Goal: Navigation & Orientation: Find specific page/section

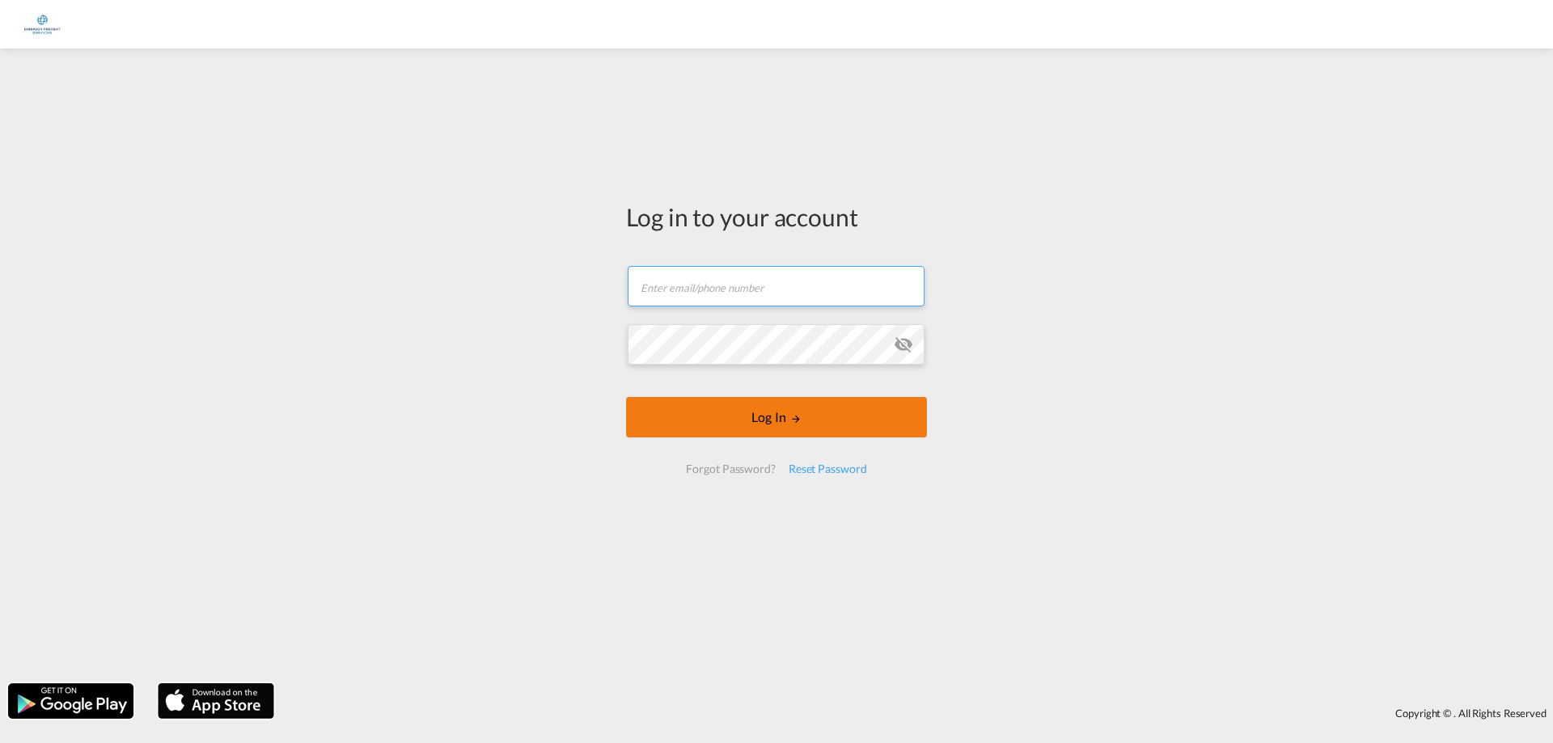
type input "[PERSON_NAME][EMAIL_ADDRESS][PERSON_NAME][DOMAIN_NAME]"
click at [768, 433] on button "Log In" at bounding box center [776, 417] width 301 height 40
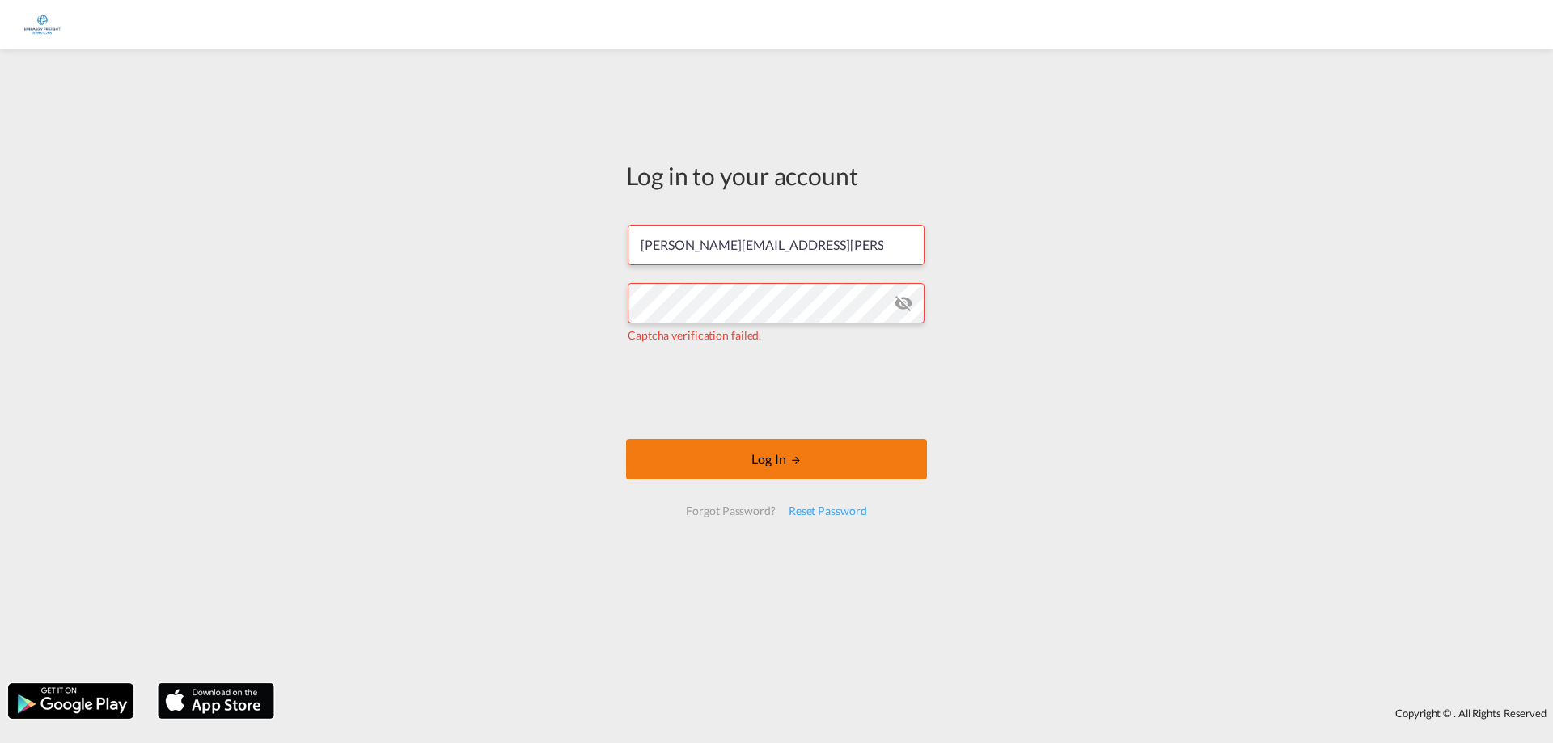
click at [760, 449] on button "Log In" at bounding box center [776, 459] width 301 height 40
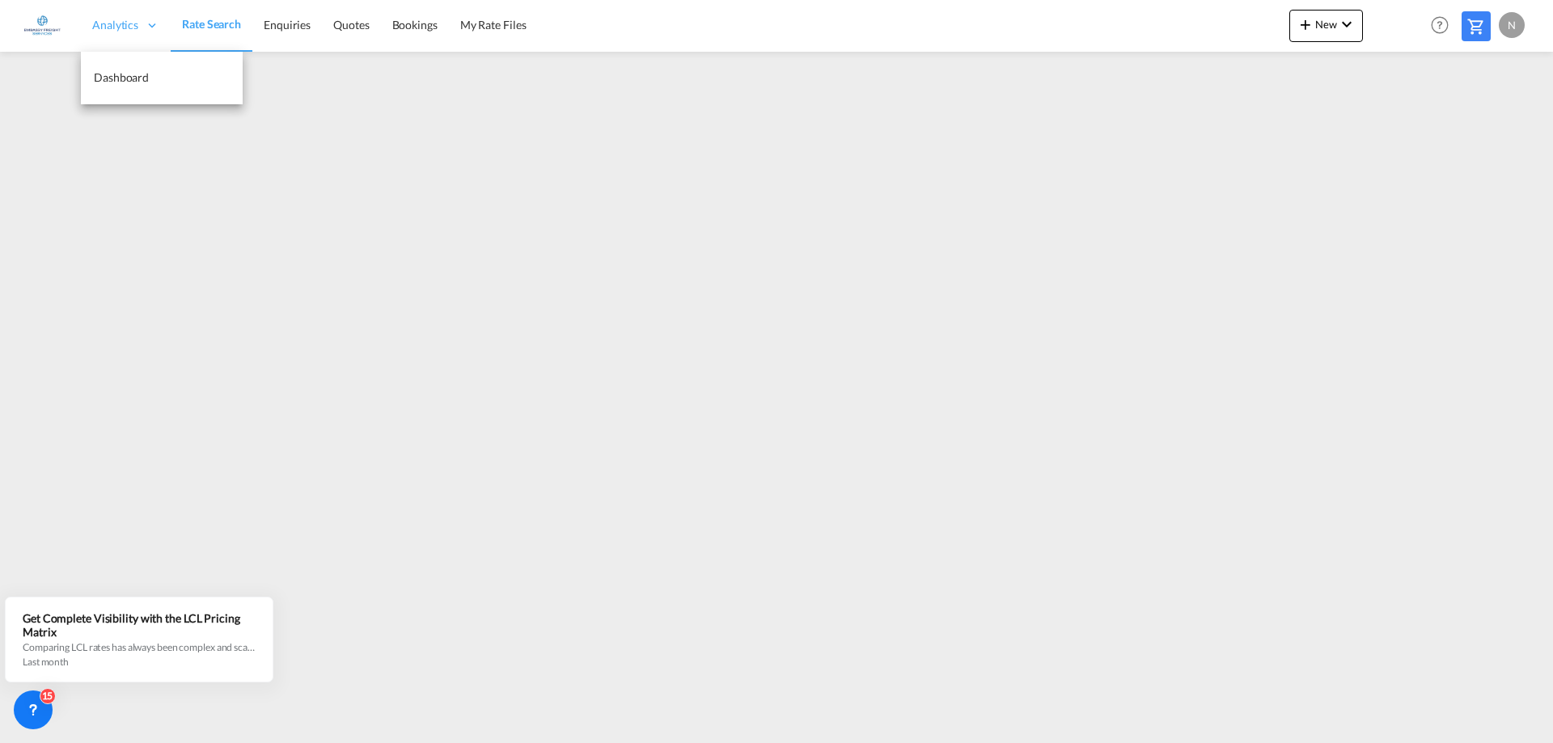
click at [126, 27] on span "Analytics" at bounding box center [115, 25] width 46 height 16
click at [127, 77] on span "Dashboard" at bounding box center [121, 77] width 55 height 14
